Goal: Book appointment/travel/reservation

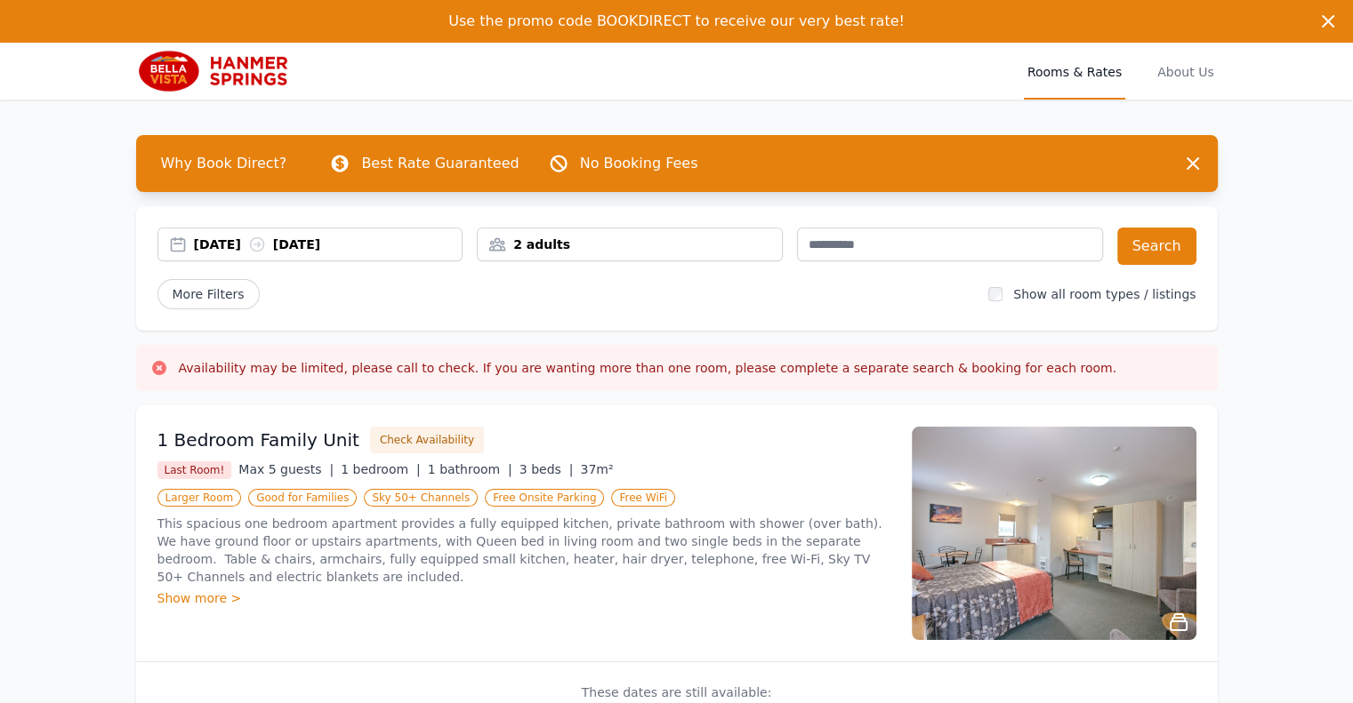
click at [236, 241] on div "[DATE] [DATE]" at bounding box center [328, 245] width 269 height 18
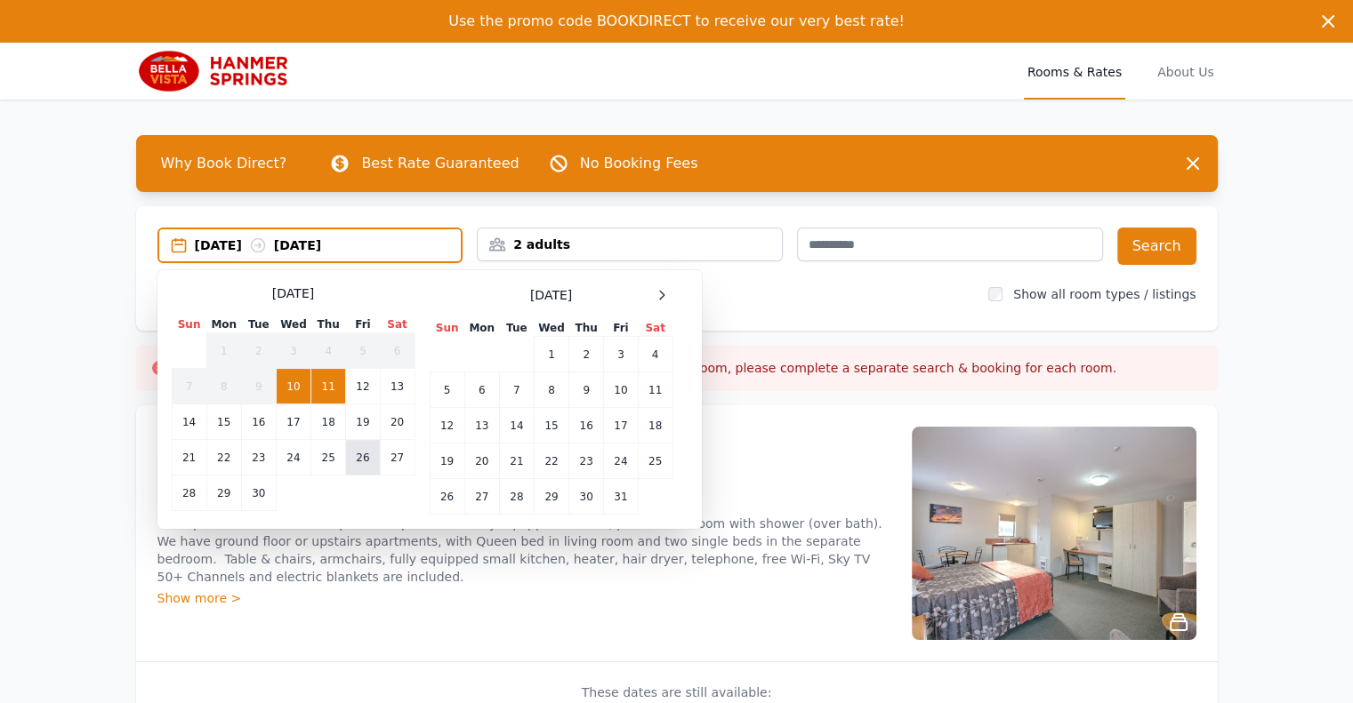
click at [373, 454] on td "26" at bounding box center [363, 458] width 34 height 36
click at [395, 457] on td "27" at bounding box center [397, 458] width 35 height 36
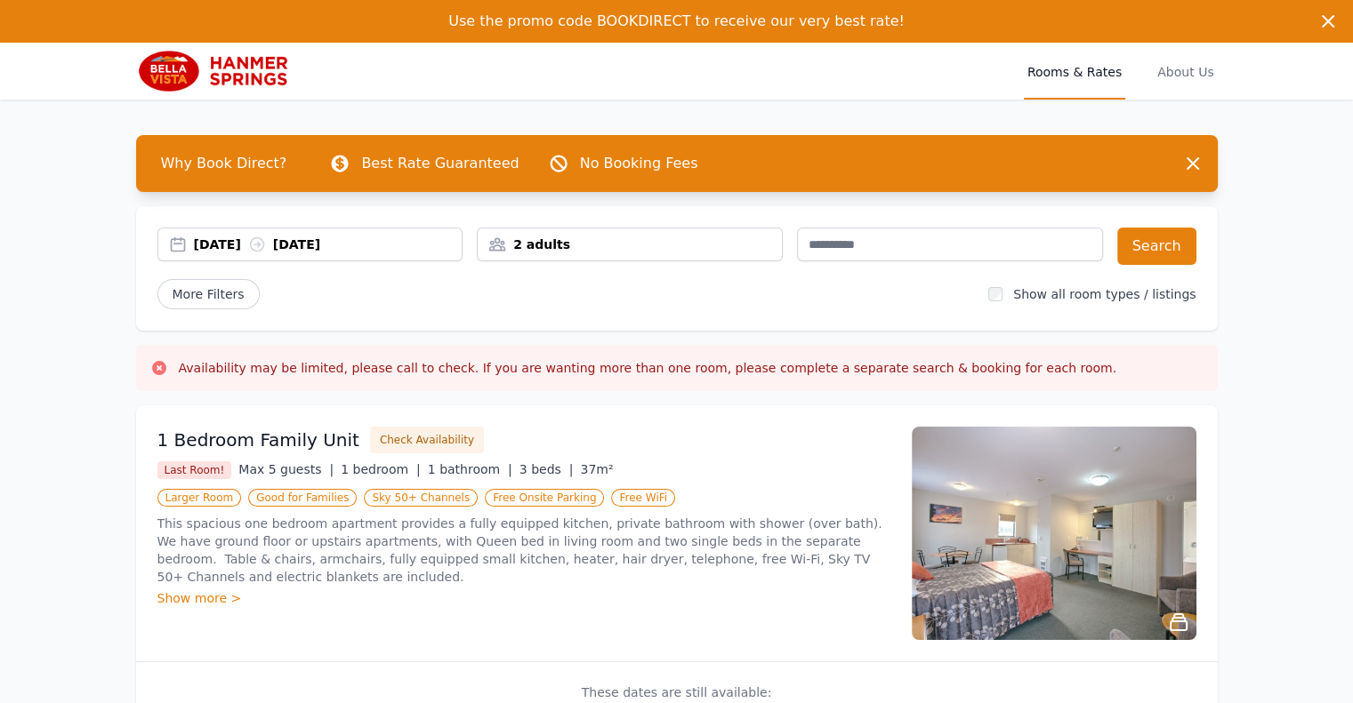
click at [595, 258] on div "2 adults" at bounding box center [630, 245] width 306 height 34
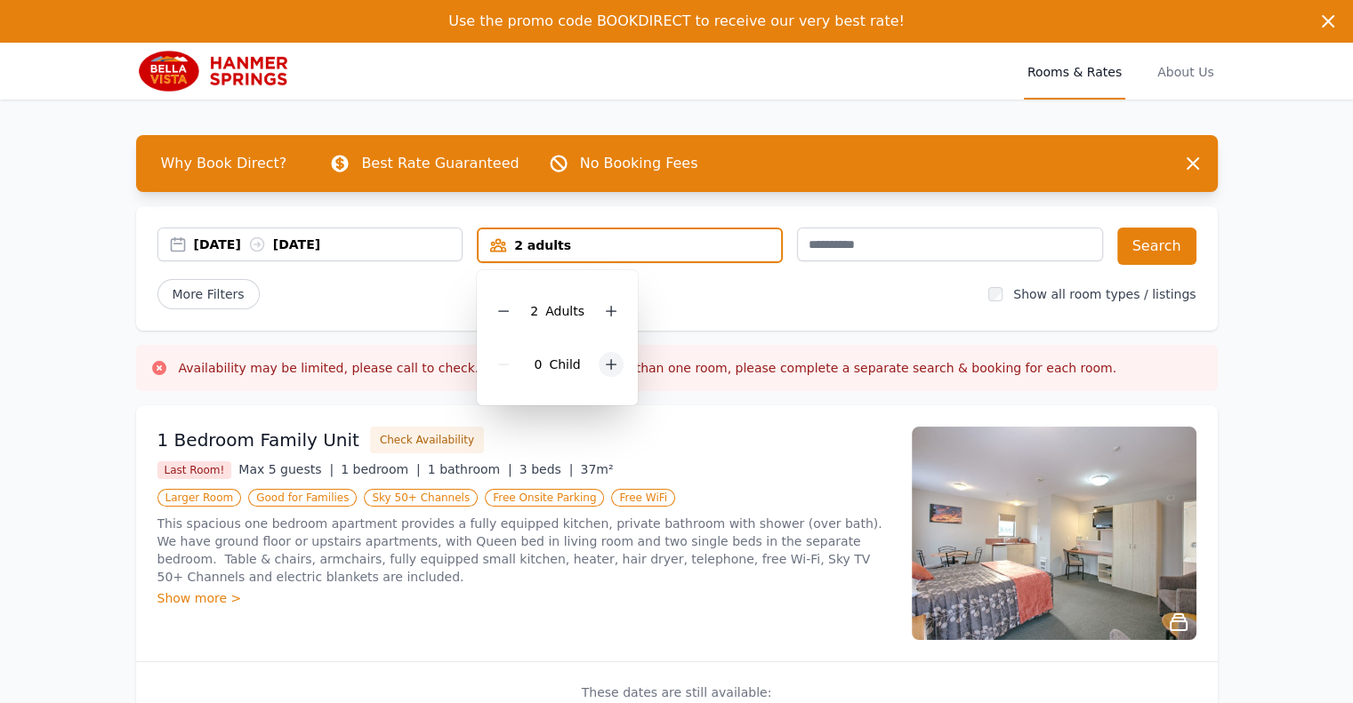
click at [604, 360] on icon at bounding box center [611, 364] width 14 height 14
click at [604, 360] on div "1 Child" at bounding box center [557, 364] width 132 height 53
click at [619, 362] on icon at bounding box center [623, 364] width 14 height 14
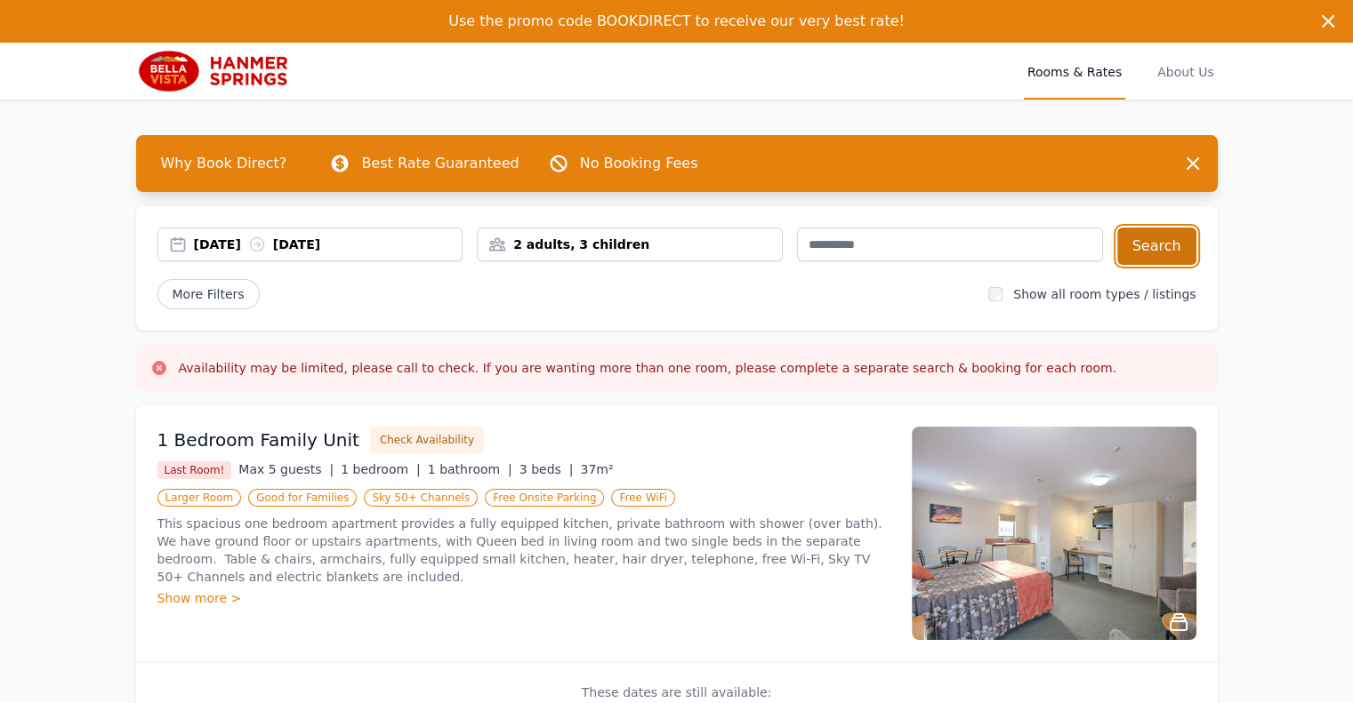
click at [1163, 255] on button "Search" at bounding box center [1156, 246] width 79 height 37
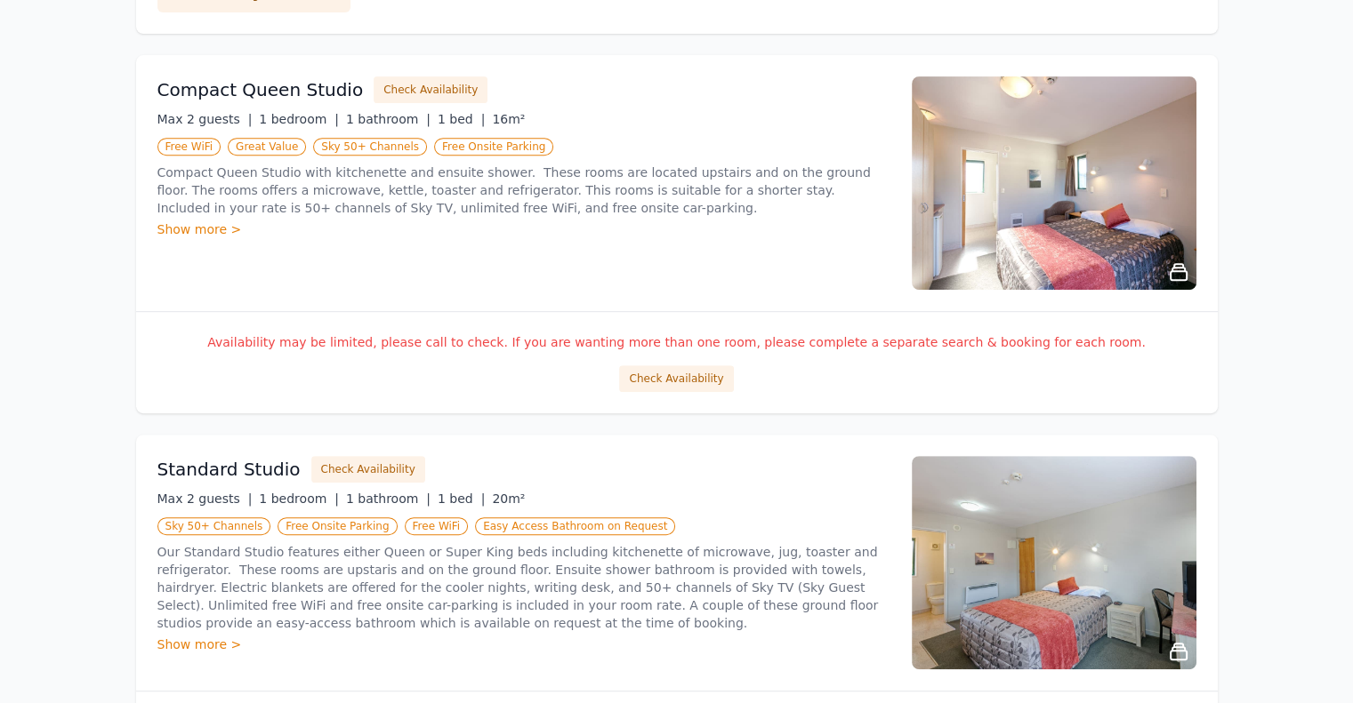
scroll to position [761, 0]
